Goal: Task Accomplishment & Management: Use online tool/utility

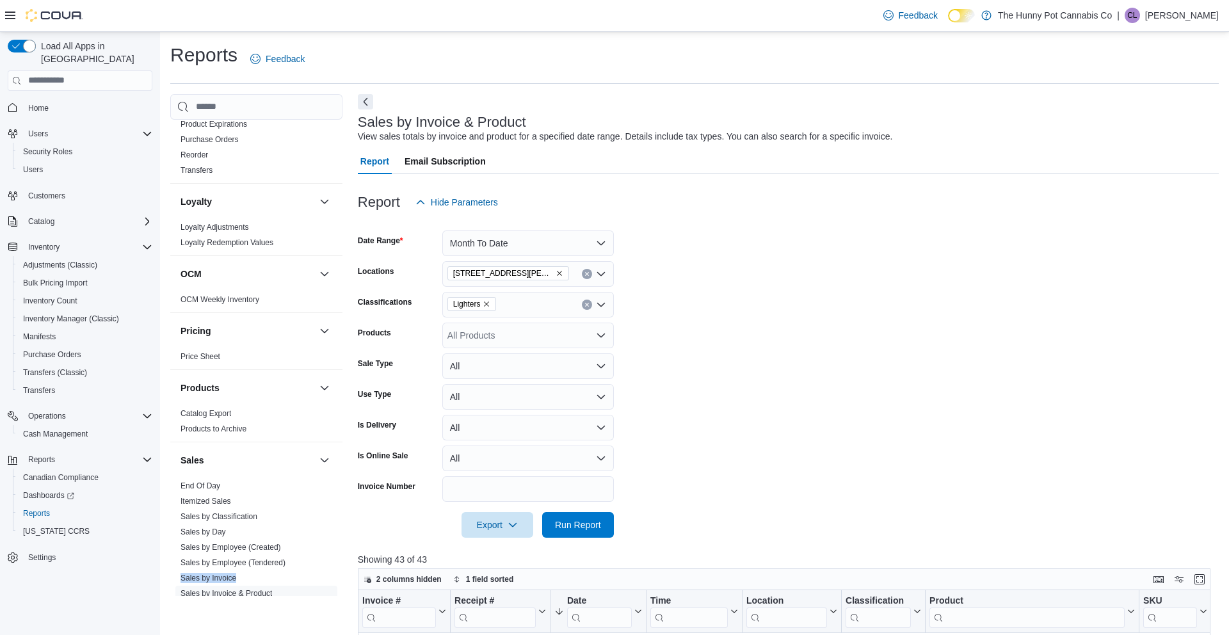
scroll to position [570, 0]
click at [556, 270] on icon "Remove 1288 Ritson Rd N from selection in this group" at bounding box center [560, 273] width 8 height 8
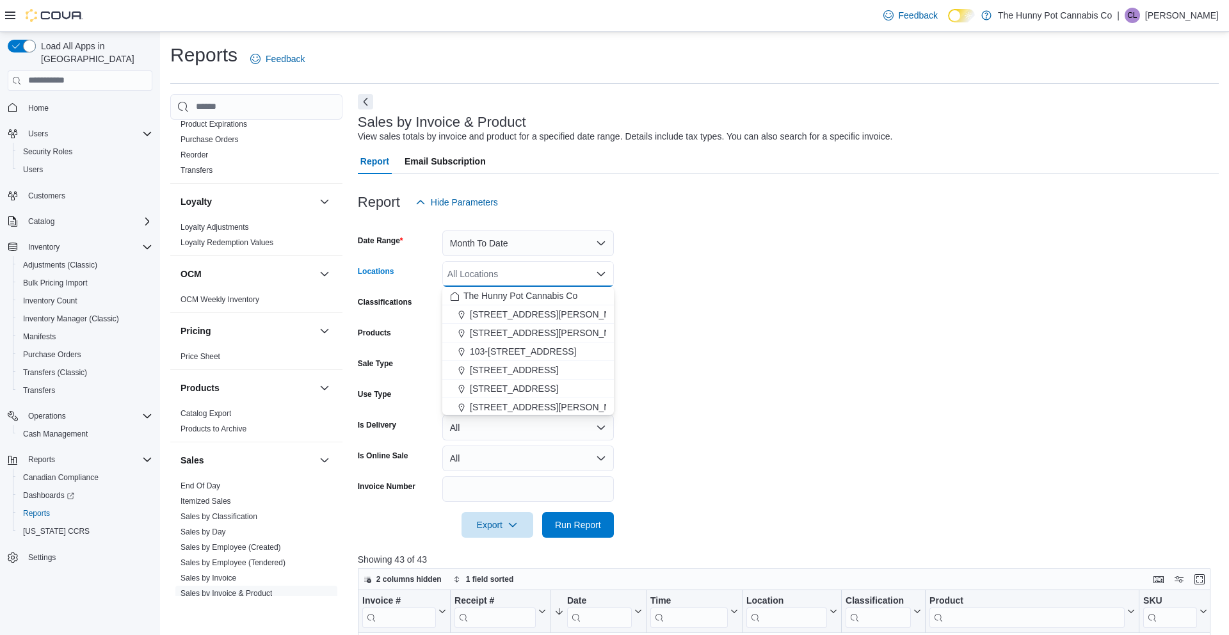
click at [522, 271] on div "All Locations Combo box. Selected. Combo box input. All Locations. Type some te…" at bounding box center [528, 274] width 172 height 26
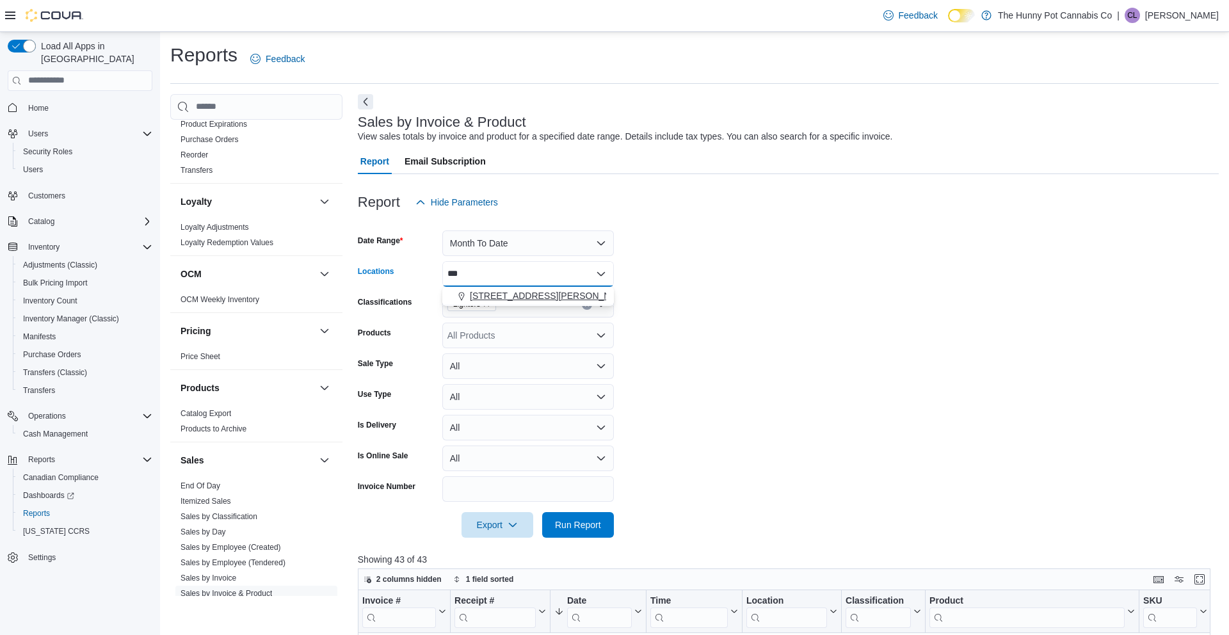
type input "***"
click at [519, 291] on span "6161 Thorold Stone Rd" at bounding box center [551, 295] width 163 height 13
click at [598, 523] on span "Run Report" at bounding box center [578, 524] width 46 height 13
click at [558, 522] on span "Run Report" at bounding box center [578, 524] width 46 height 13
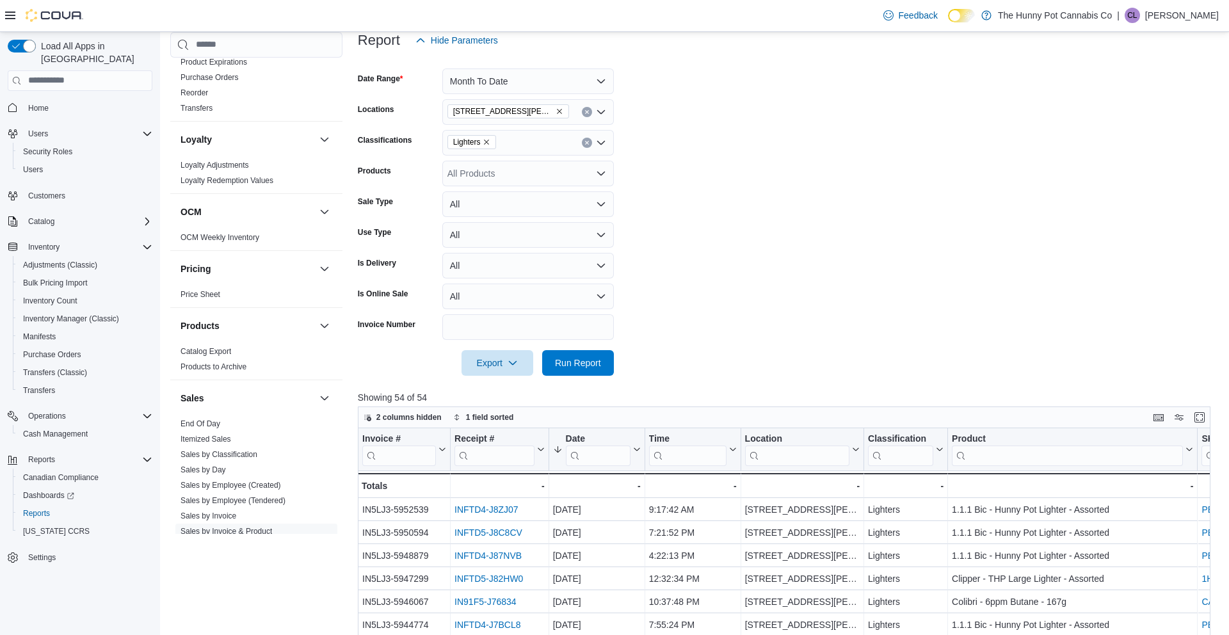
scroll to position [145, 0]
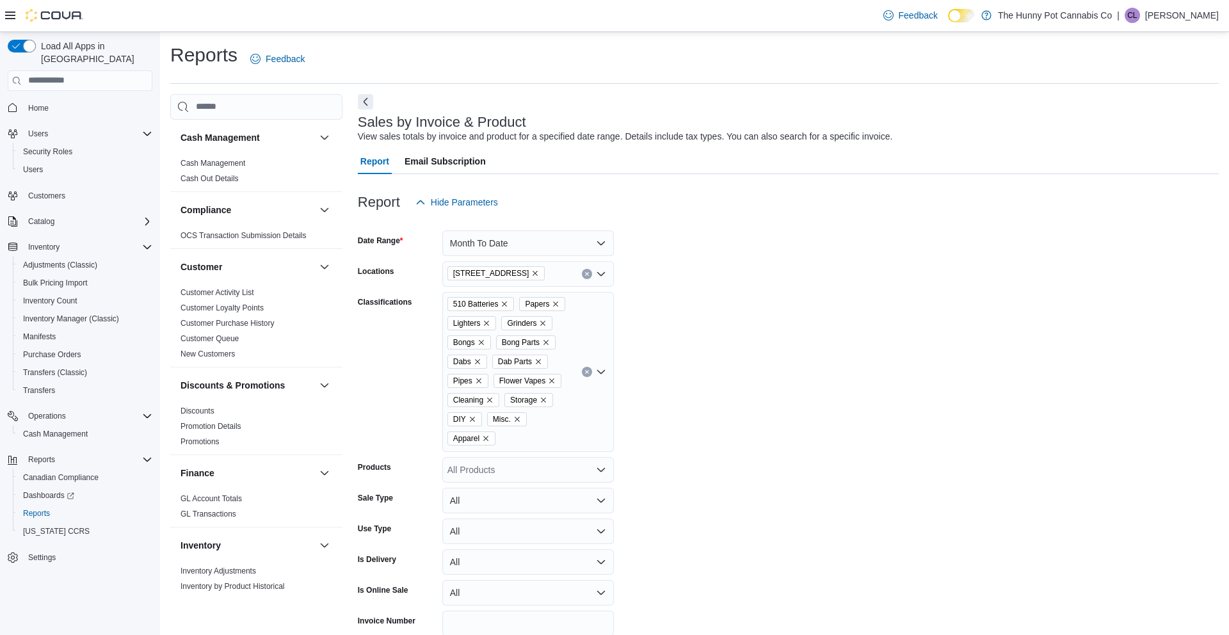
scroll to position [29, 0]
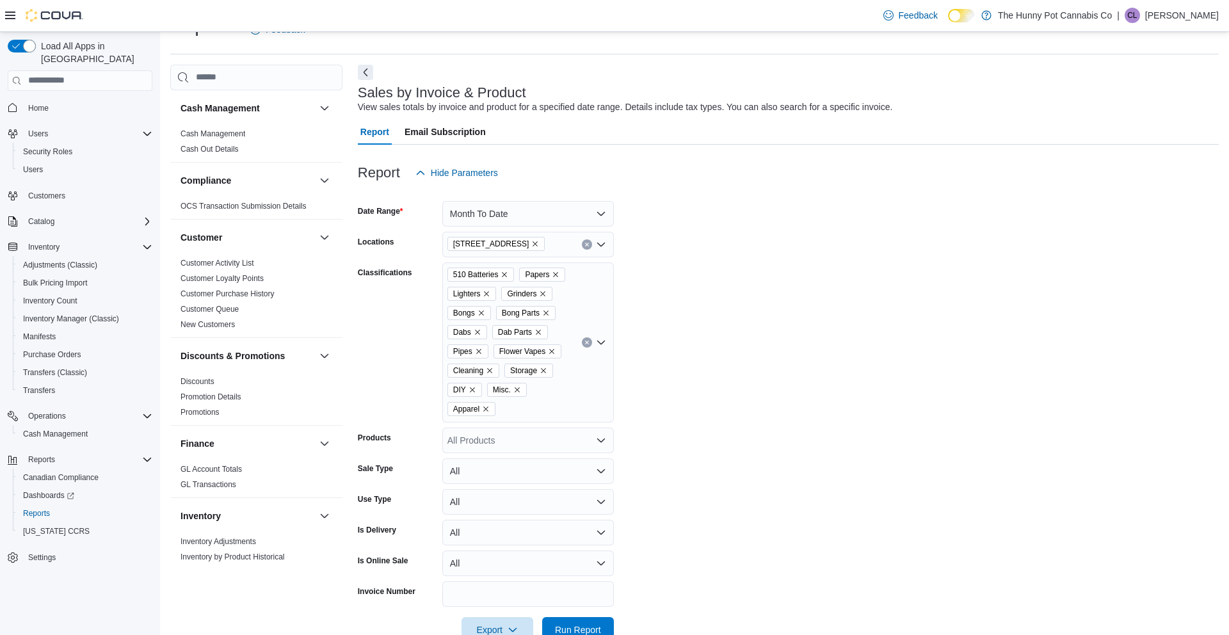
click at [531, 245] on icon "Remove 400 Pacific Ave from selection in this group" at bounding box center [535, 244] width 8 height 8
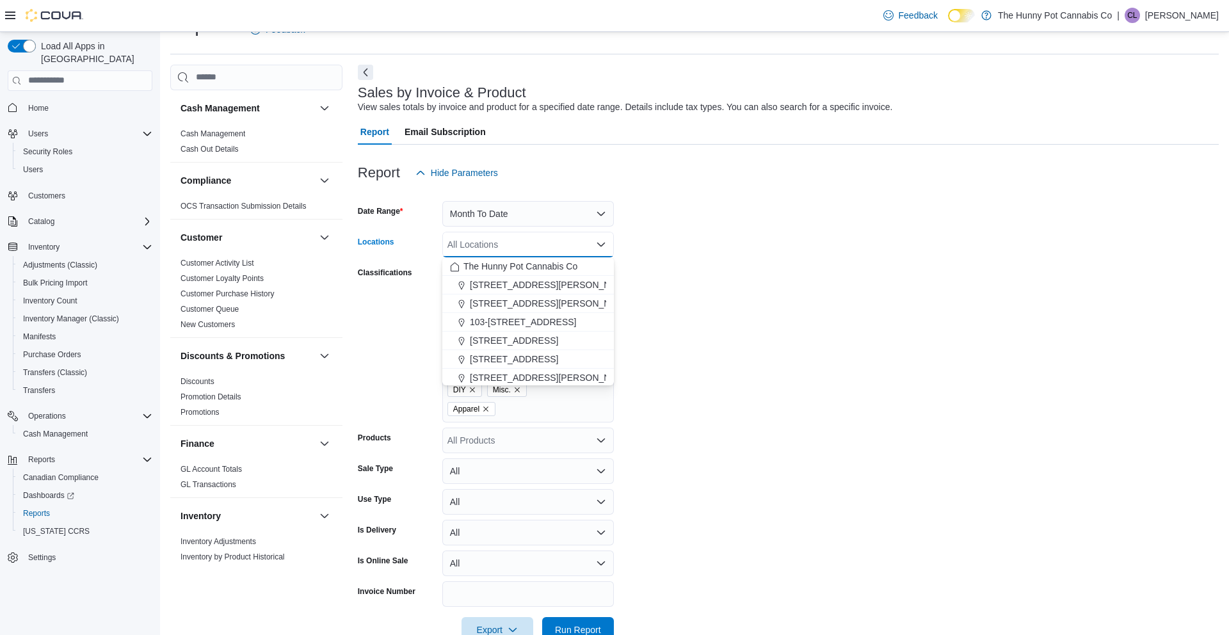
click at [517, 245] on div "All Locations Combo box. Selected. Combo box input. All Locations. Type some te…" at bounding box center [528, 245] width 172 height 26
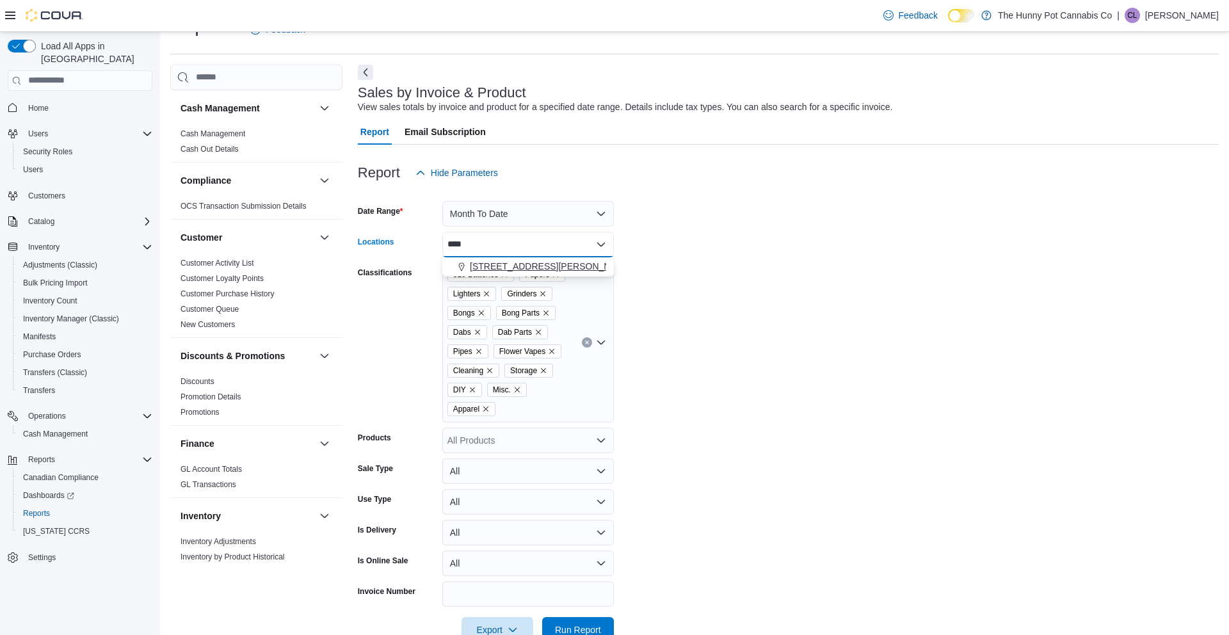
type input "****"
click at [522, 268] on span "6161 Thorold Stone Rd" at bounding box center [551, 266] width 163 height 13
click at [579, 623] on span "Run Report" at bounding box center [578, 629] width 46 height 13
click at [597, 622] on span "Run Report" at bounding box center [578, 630] width 56 height 26
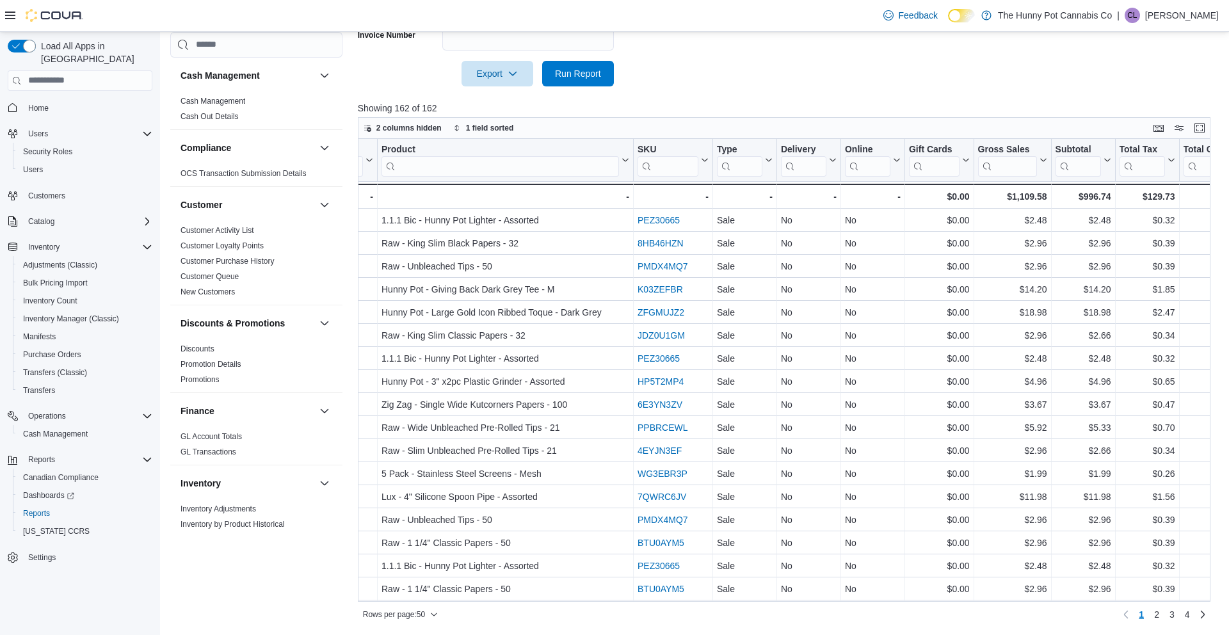
scroll to position [0, 579]
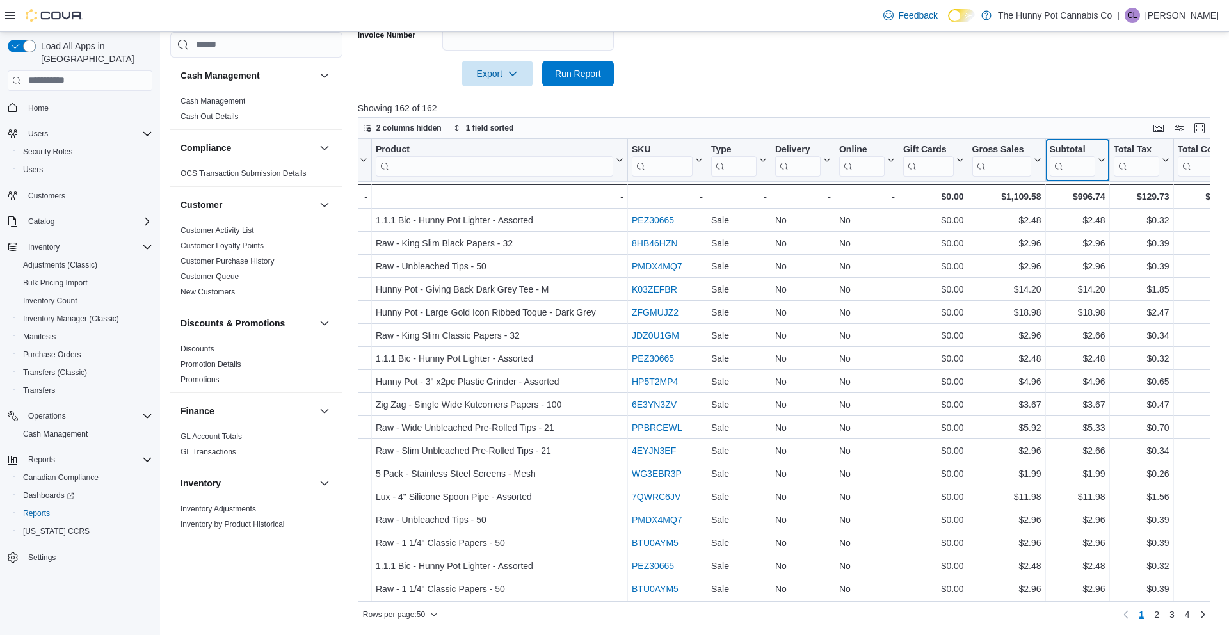
click at [1099, 164] on button "Subtotal" at bounding box center [1077, 159] width 56 height 33
click at [1087, 221] on span "Sort High-Low" at bounding box center [1083, 225] width 49 height 10
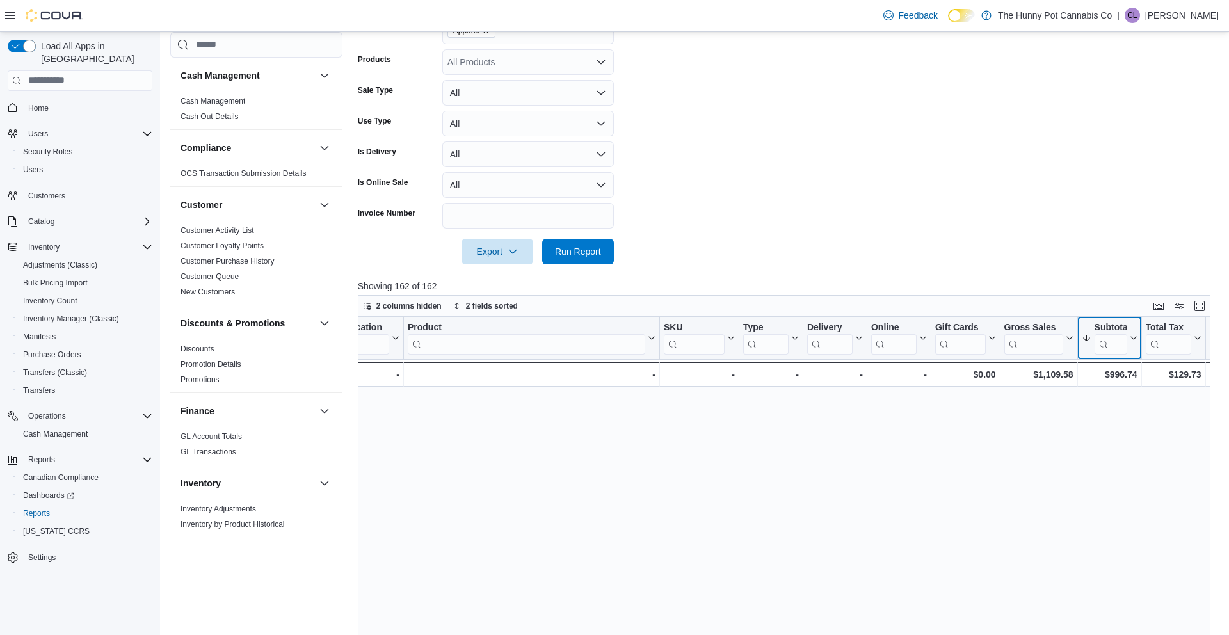
scroll to position [0, 547]
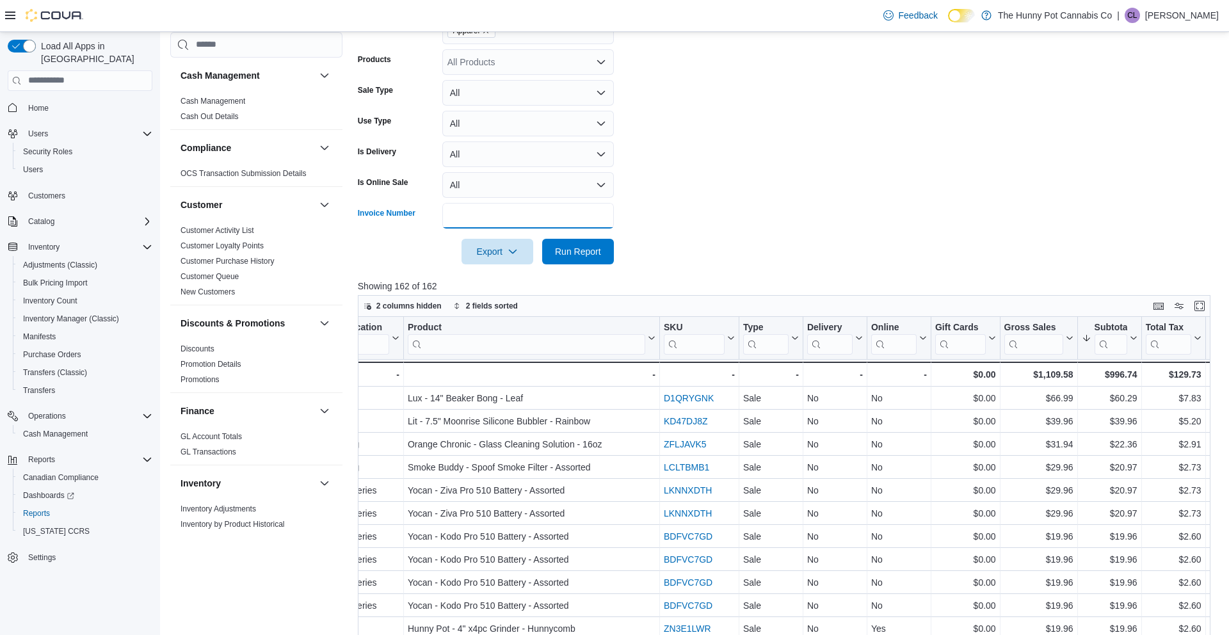
click at [528, 225] on input "Invoice Number" at bounding box center [528, 216] width 172 height 26
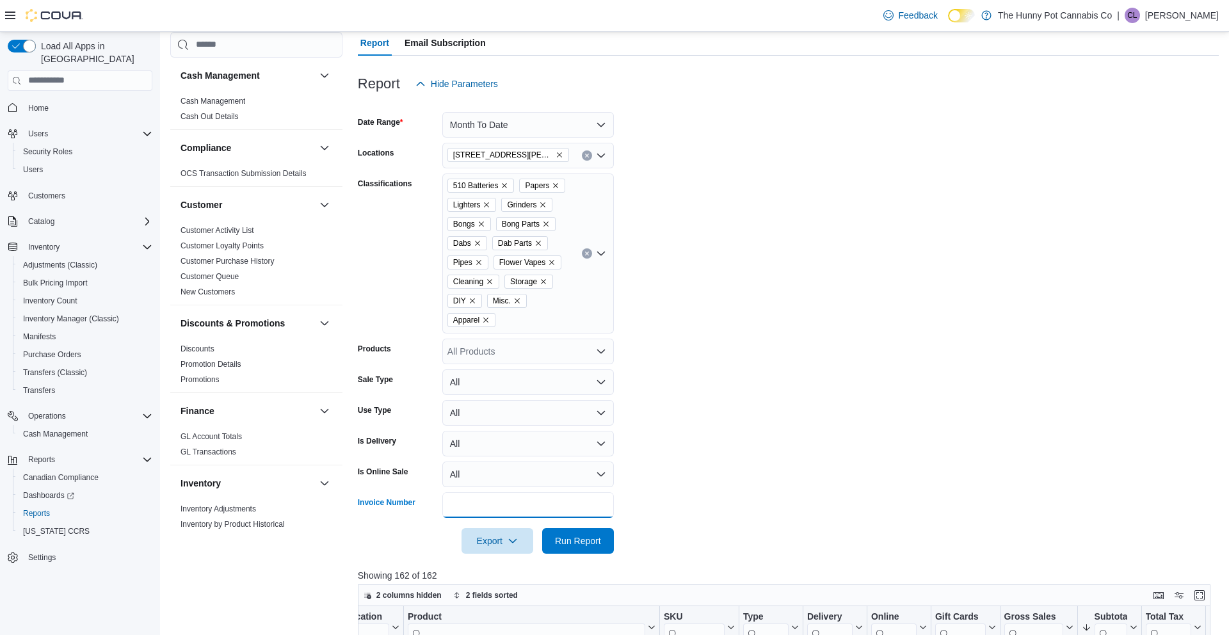
scroll to position [49, 0]
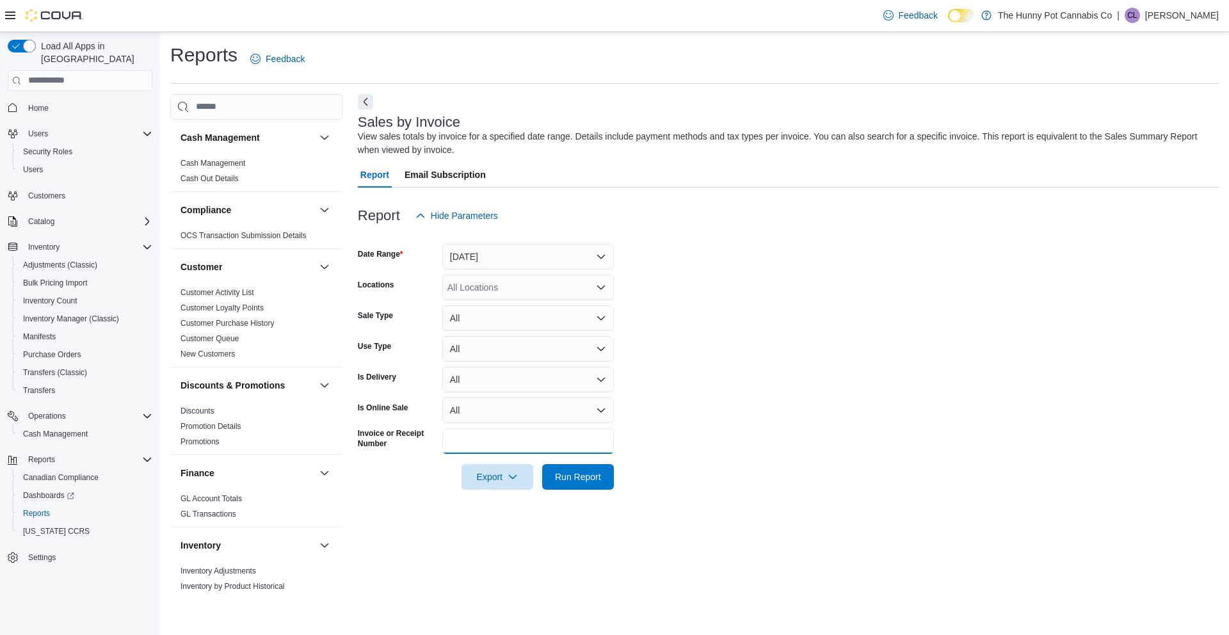
click at [498, 446] on input "Invoice or Receipt Number" at bounding box center [528, 441] width 172 height 26
paste input "**********"
click at [578, 472] on span "Run Report" at bounding box center [578, 476] width 46 height 13
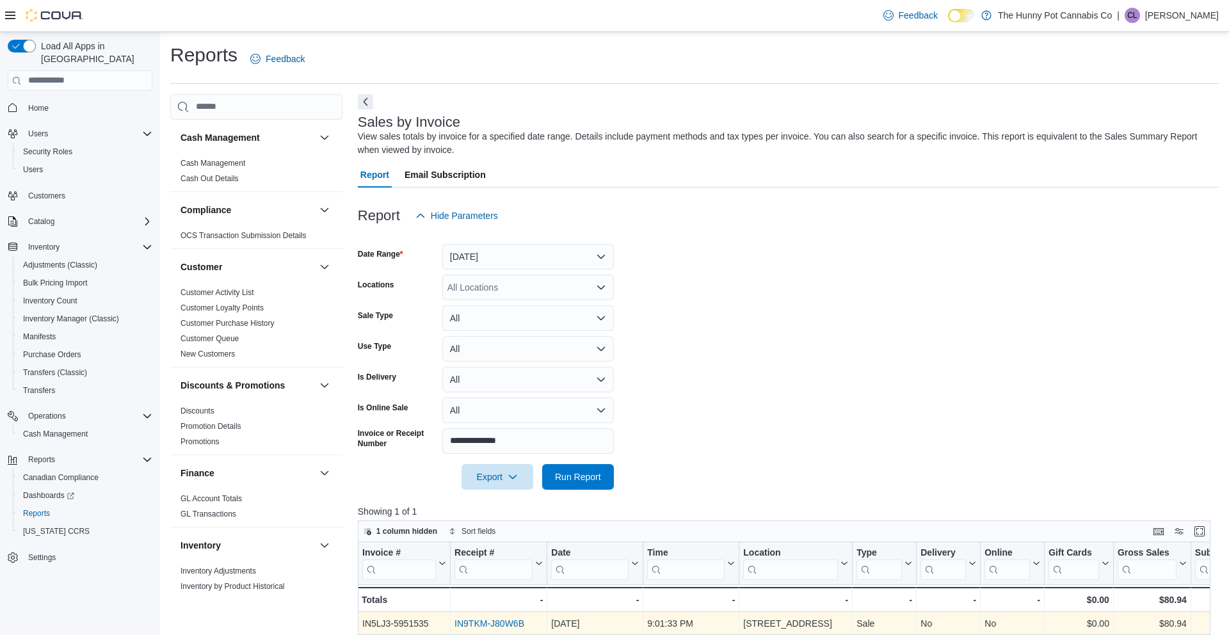
click at [483, 620] on link "IN9TKM-J80W6B" at bounding box center [489, 623] width 70 height 10
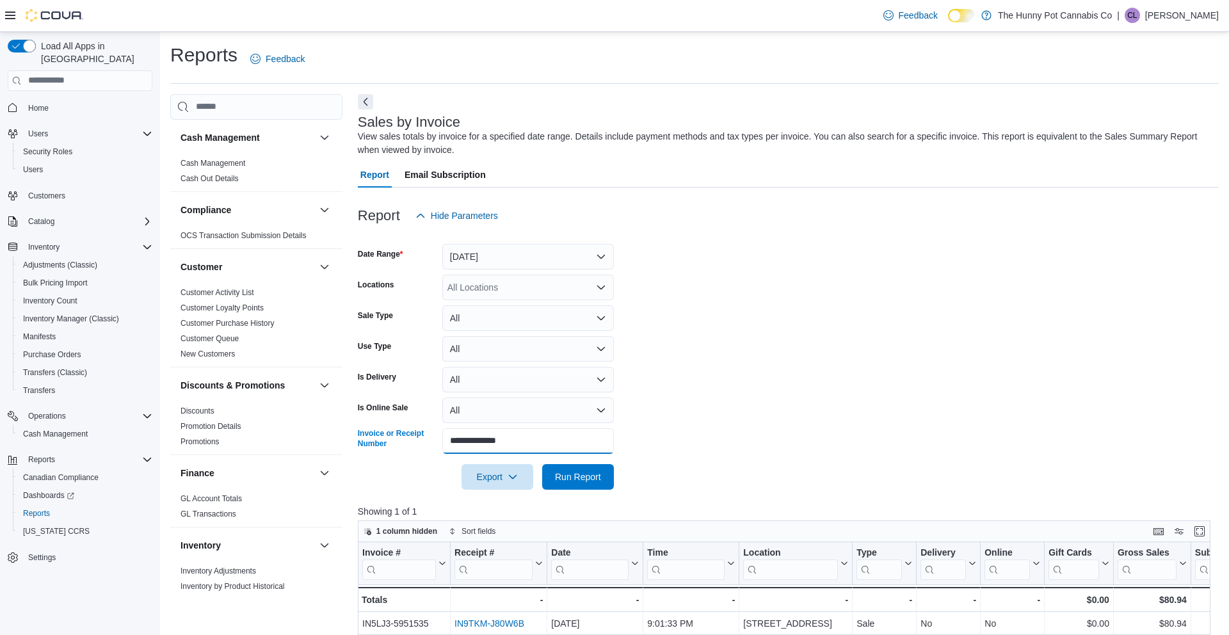
drag, startPoint x: 553, startPoint y: 433, endPoint x: 635, endPoint y: 467, distance: 88.9
click at [635, 467] on form "**********" at bounding box center [788, 359] width 861 height 261
paste input "text"
click at [585, 474] on span "Run Report" at bounding box center [578, 476] width 46 height 13
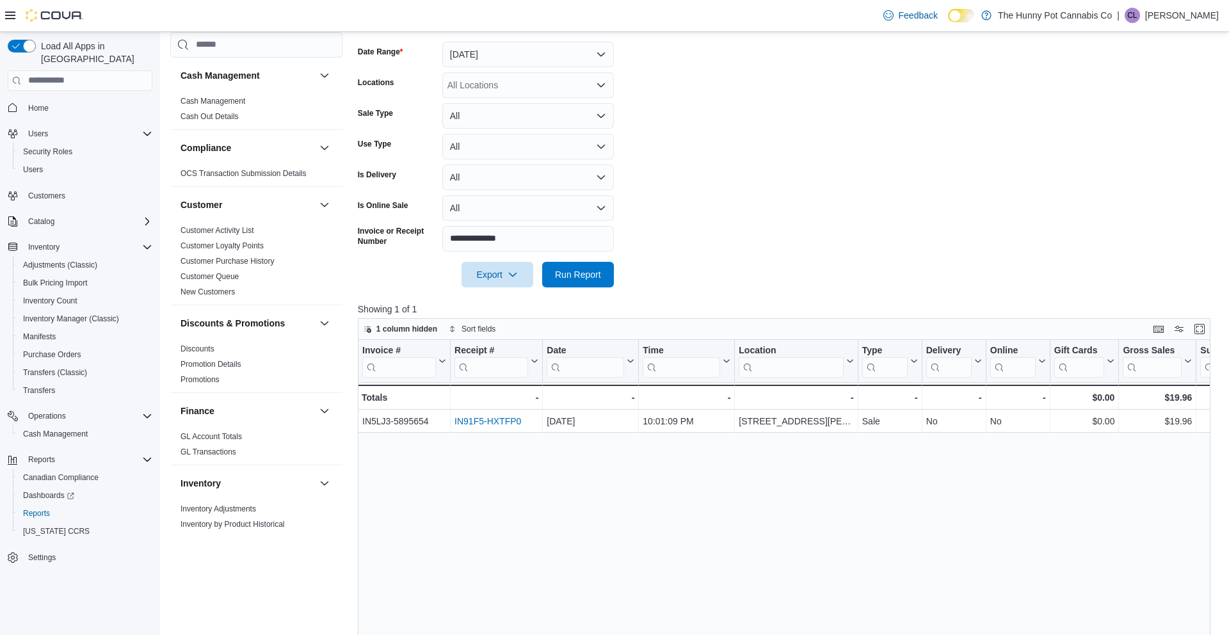
scroll to position [239, 0]
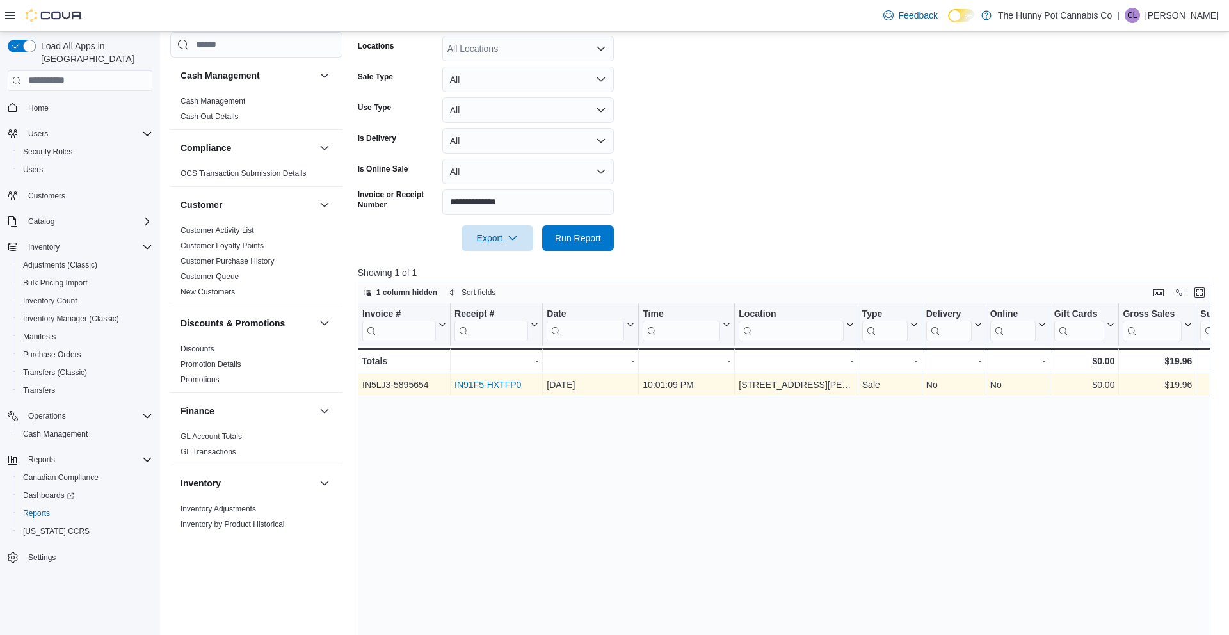
click at [478, 384] on link "IN91F5-HXTFP0" at bounding box center [487, 385] width 67 height 10
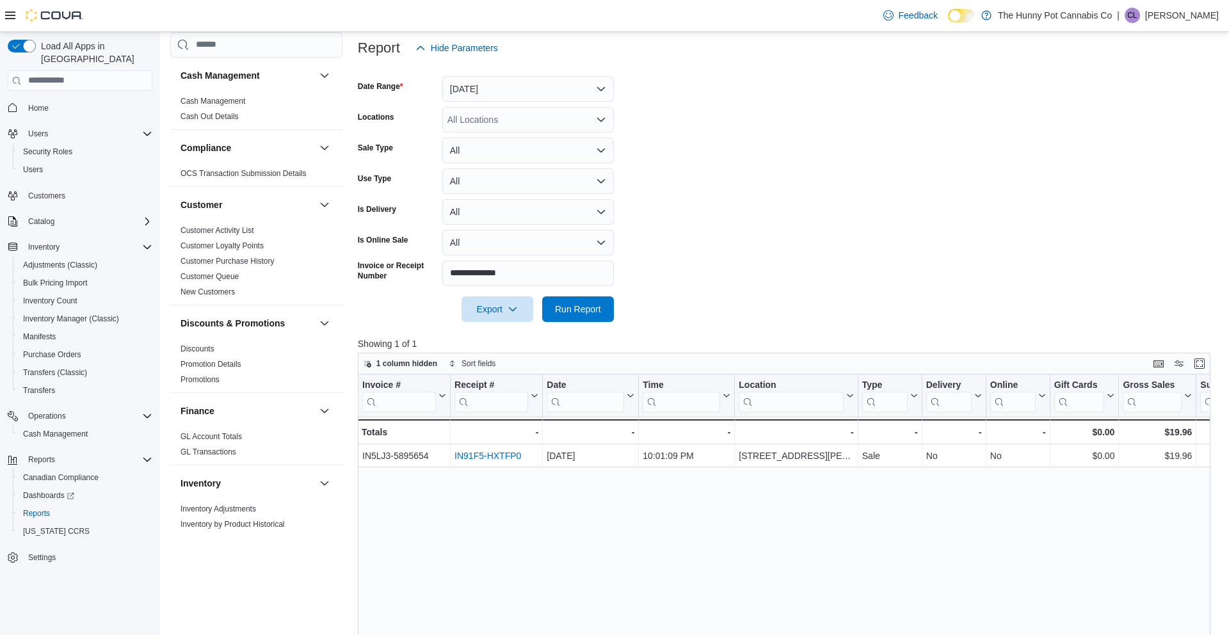
scroll to position [157, 0]
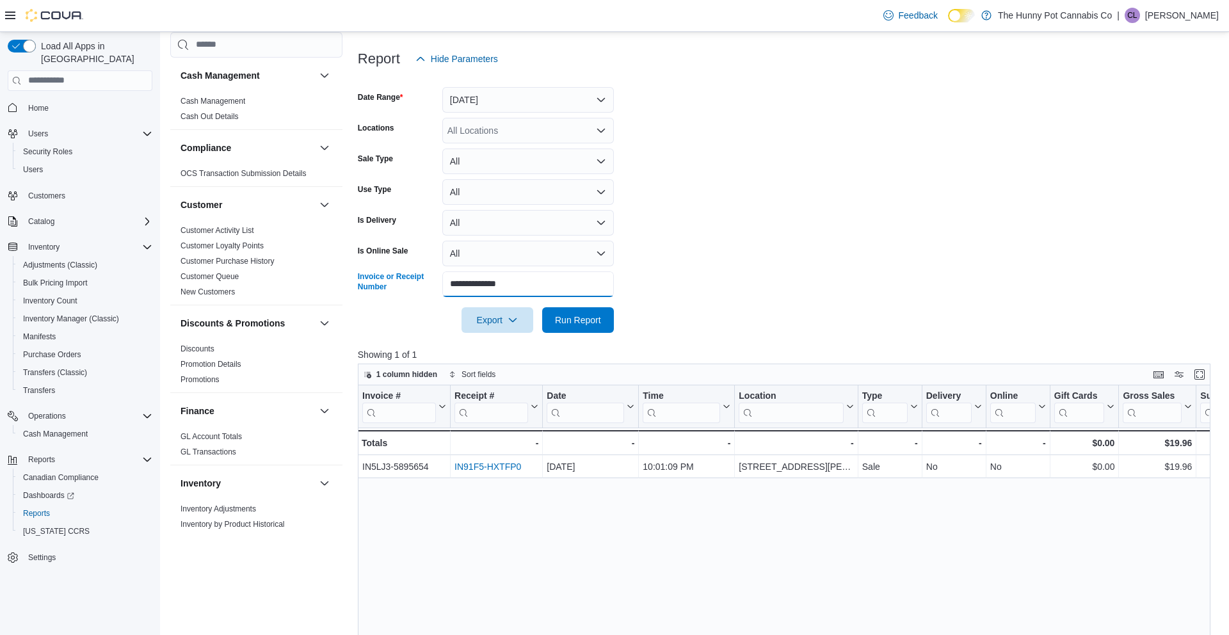
drag, startPoint x: 449, startPoint y: 283, endPoint x: 601, endPoint y: 291, distance: 152.5
click at [601, 292] on input "**********" at bounding box center [528, 284] width 172 height 26
paste input "**"
click at [594, 310] on span "Run Report" at bounding box center [578, 320] width 56 height 26
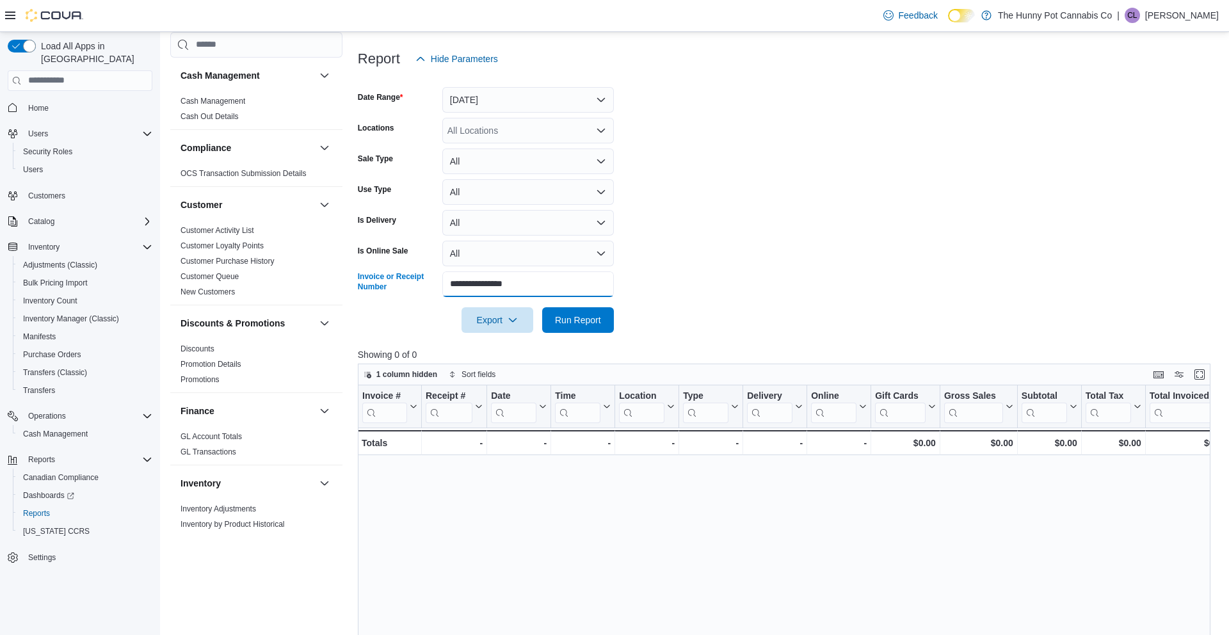
click at [457, 284] on input "**********" at bounding box center [528, 284] width 172 height 26
type input "**********"
click at [581, 322] on span "Run Report" at bounding box center [578, 319] width 46 height 13
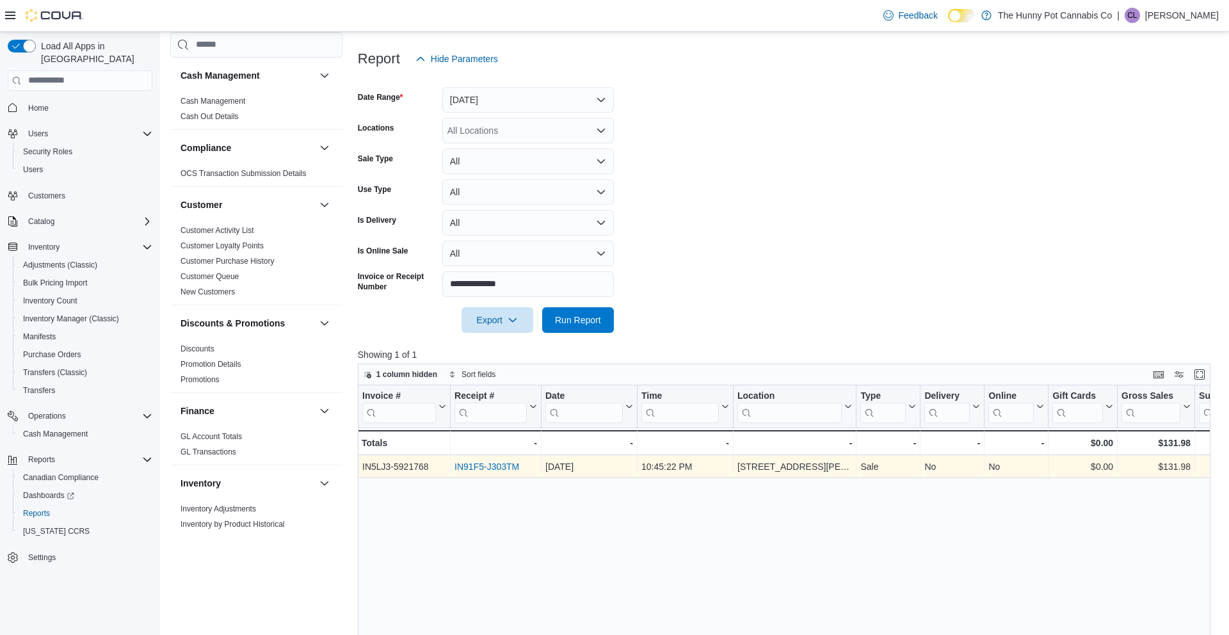
click at [465, 463] on link "IN91F5-J303TM" at bounding box center [486, 467] width 65 height 10
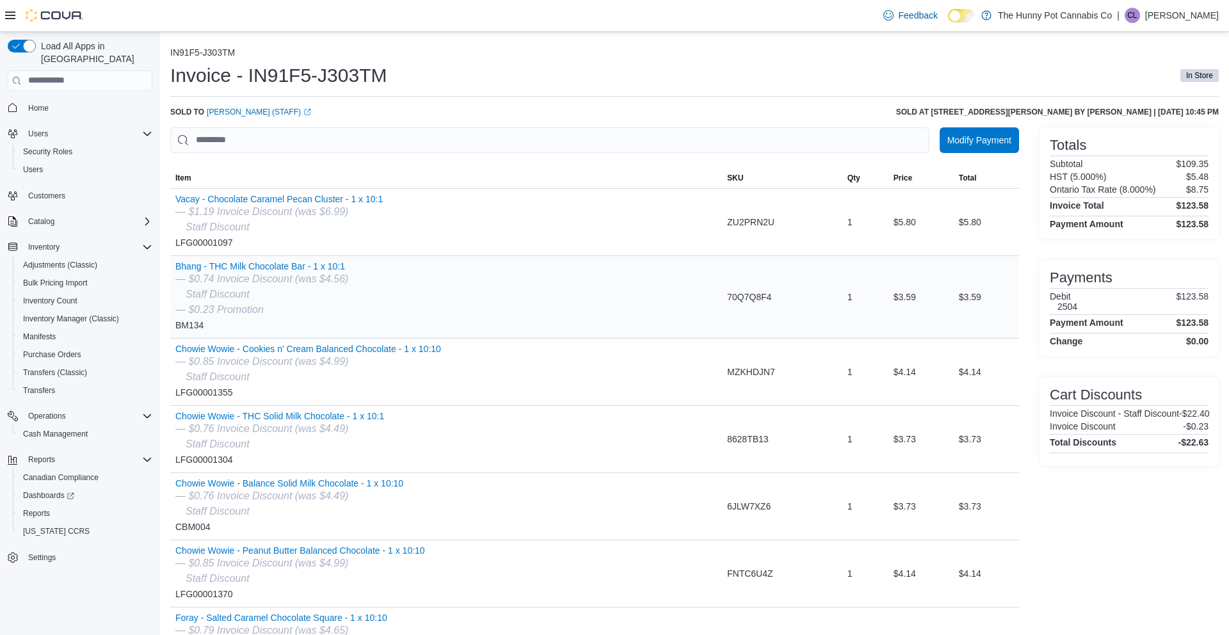
scroll to position [4, 0]
